Goal: Information Seeking & Learning: Learn about a topic

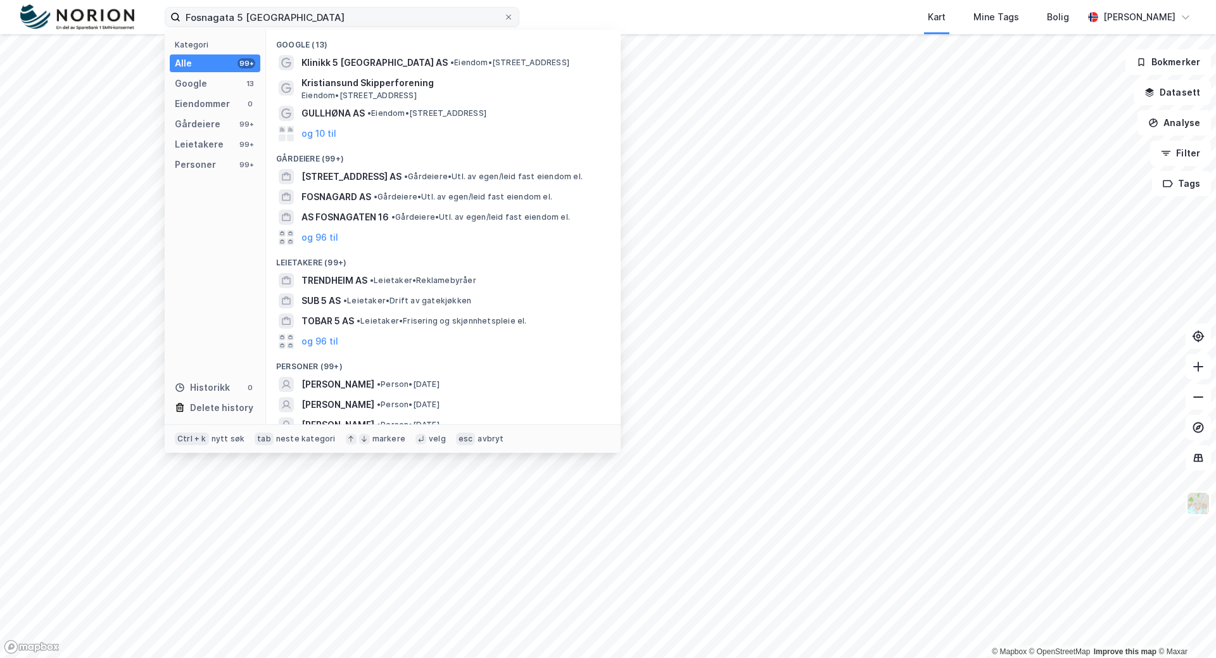
click at [212, 16] on input "Fosnagata 5 [GEOGRAPHIC_DATA]" at bounding box center [342, 17] width 323 height 19
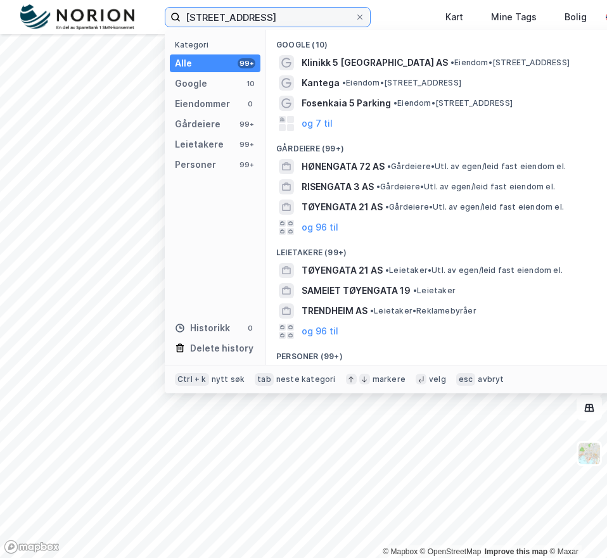
drag, startPoint x: 242, startPoint y: 16, endPoint x: 213, endPoint y: 18, distance: 28.5
click at [213, 18] on input "[STREET_ADDRESS]" at bounding box center [268, 17] width 174 height 19
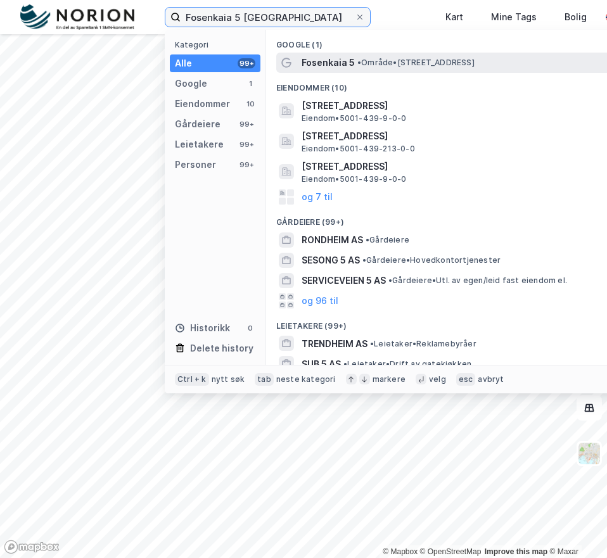
type input "Fosenkaia 5 [GEOGRAPHIC_DATA]"
click at [327, 61] on span "Fosenkaia 5" at bounding box center [328, 62] width 53 height 15
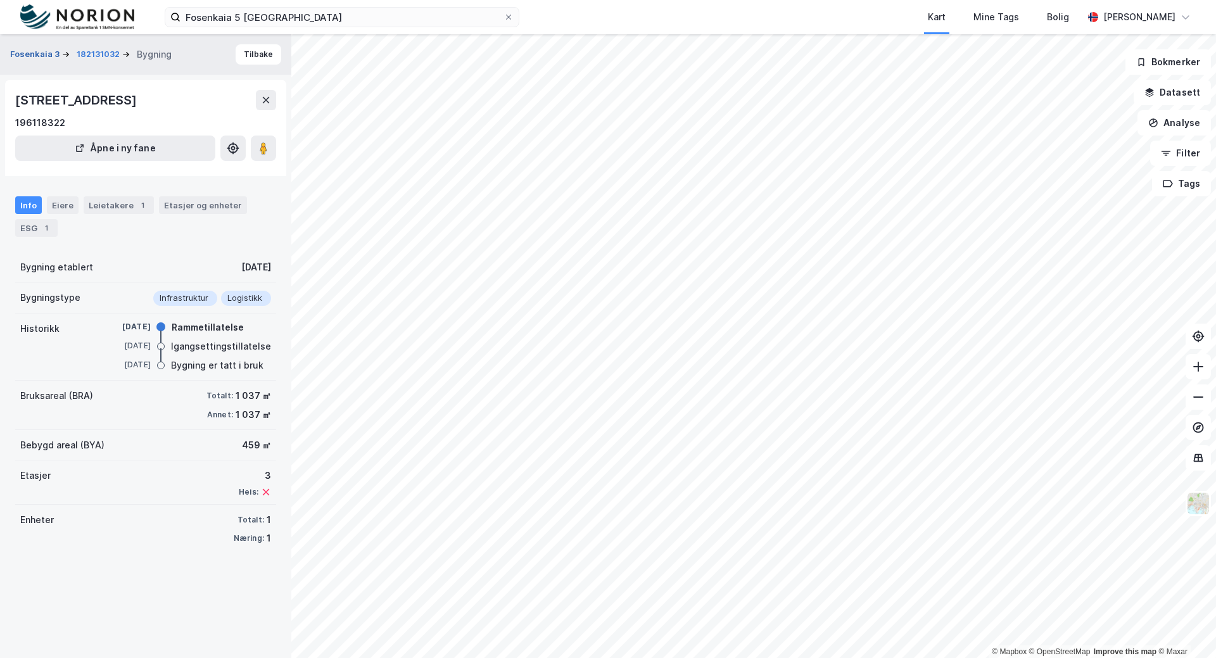
click at [35, 53] on button "Fosenkaia 3" at bounding box center [36, 54] width 52 height 13
